Goal: Transaction & Acquisition: Download file/media

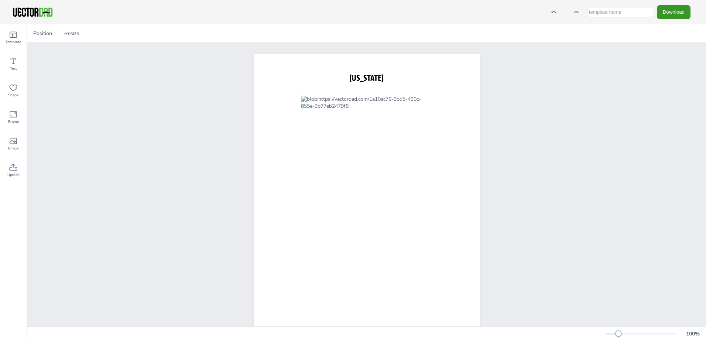
click at [665, 17] on button "Download" at bounding box center [674, 12] width 34 height 14
click at [665, 92] on li "PDF" at bounding box center [676, 90] width 61 height 15
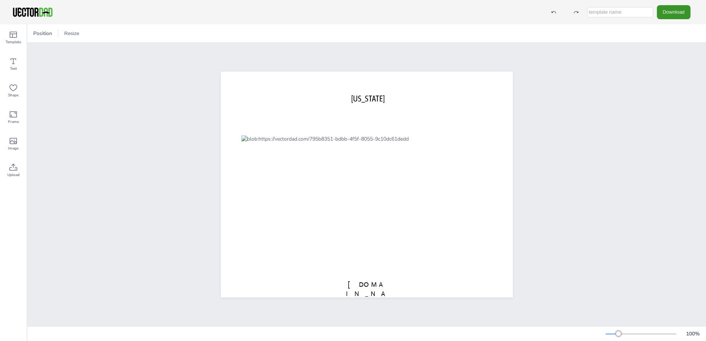
click at [667, 16] on button "Download" at bounding box center [674, 12] width 34 height 14
click at [666, 96] on li "PDF" at bounding box center [676, 90] width 61 height 15
